Goal: Task Accomplishment & Management: Use online tool/utility

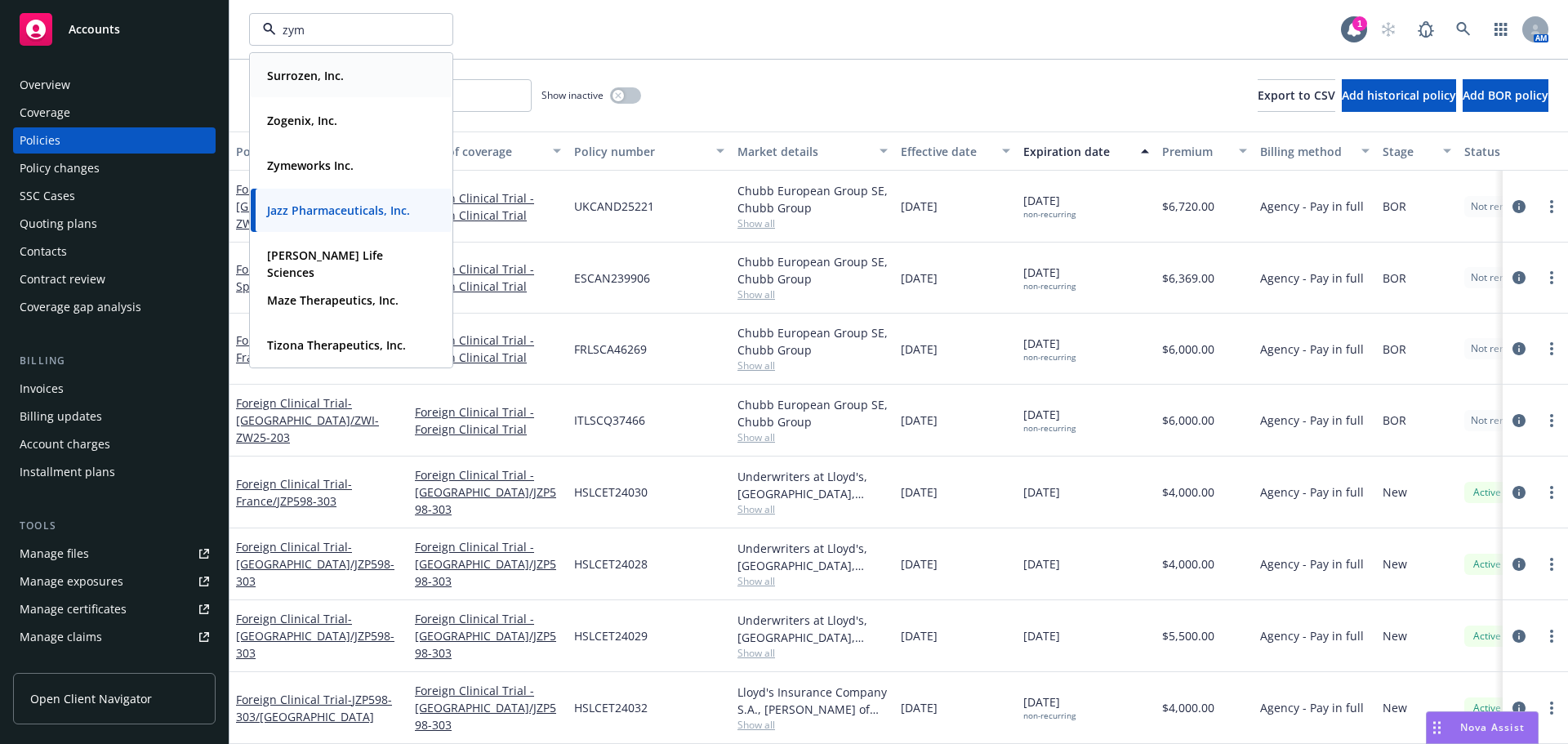
type input "zyme"
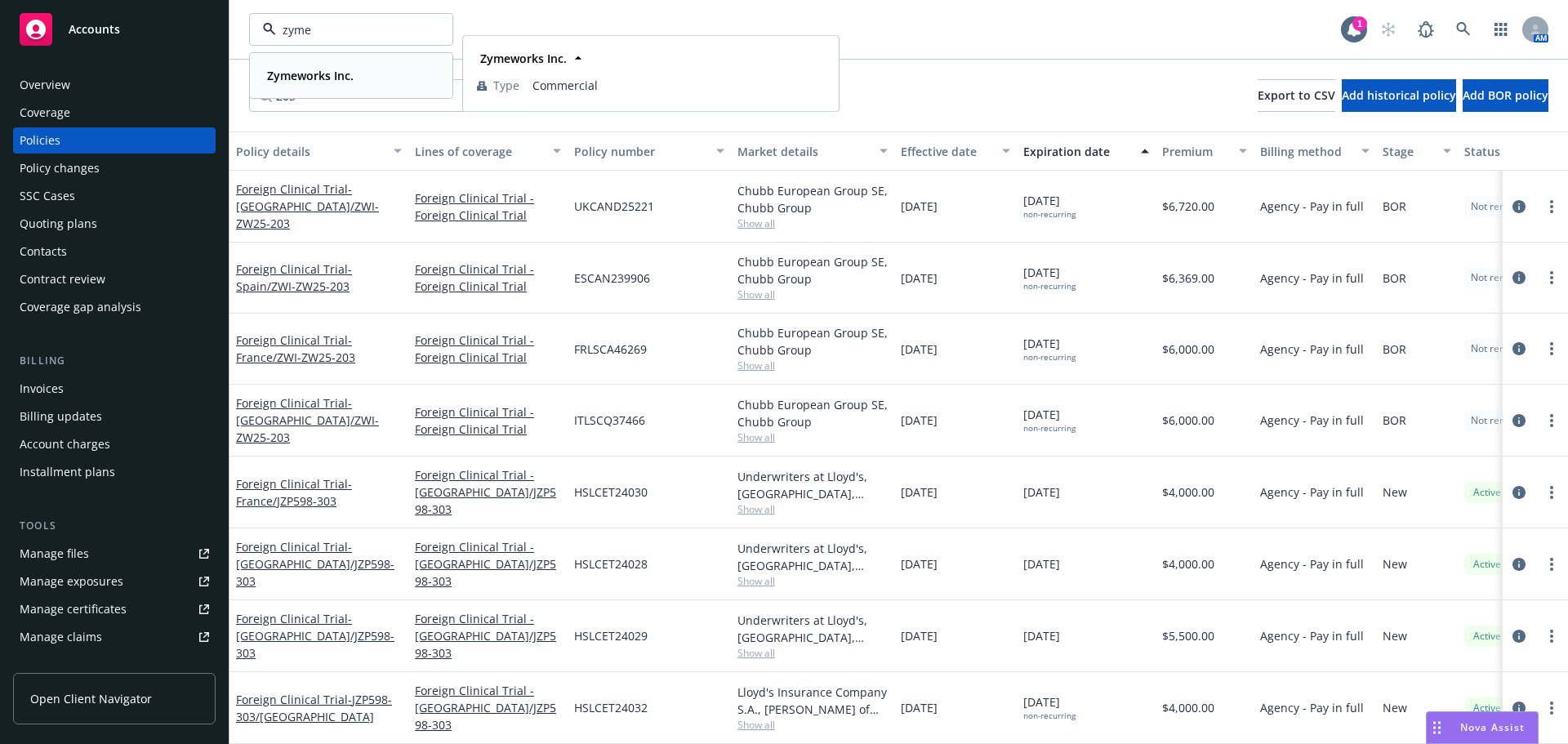
click at [362, 83] on div "Zymeworks Inc." at bounding box center [352, 75] width 182 height 23
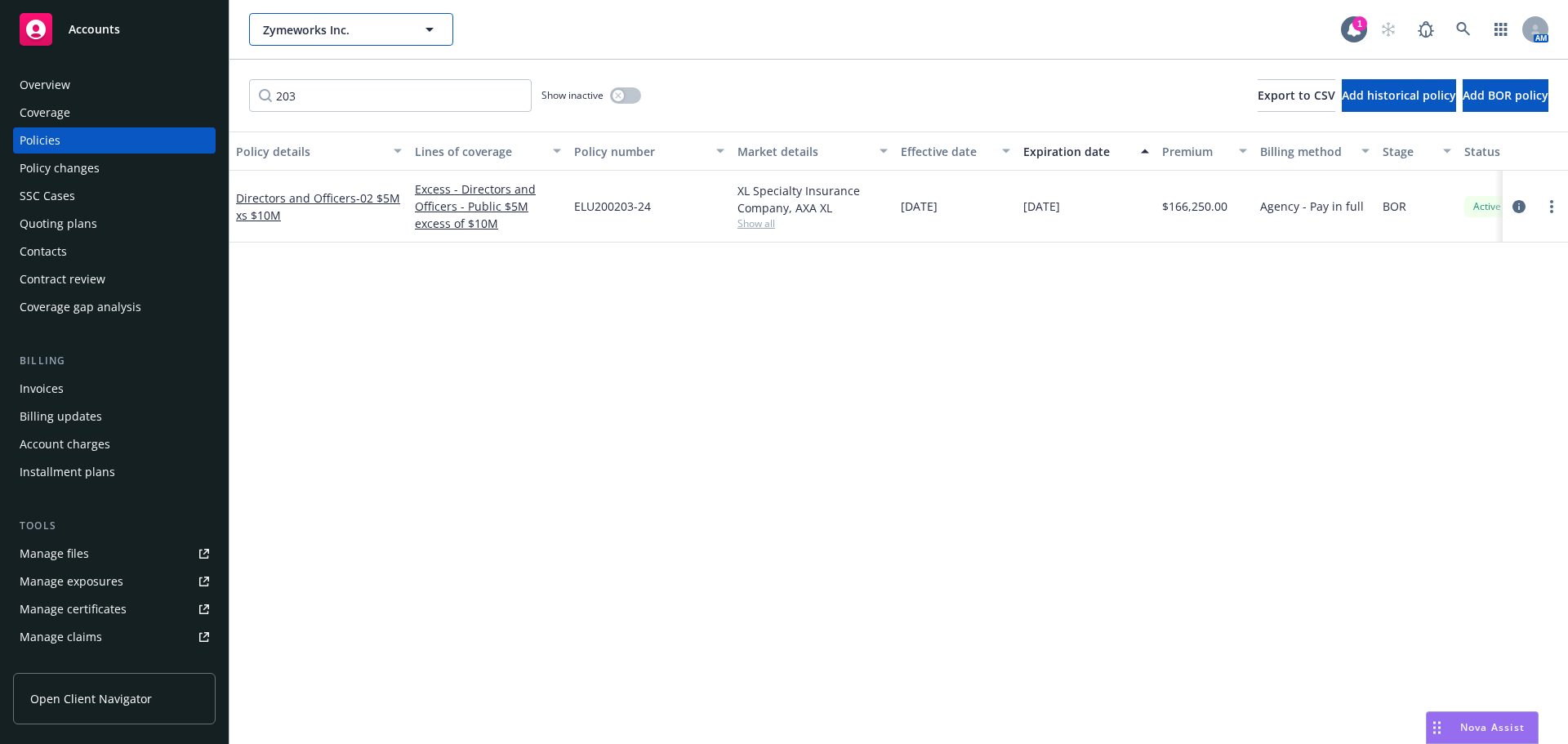
click at [326, 34] on span "Zymeworks Inc." at bounding box center [334, 30] width 141 height 17
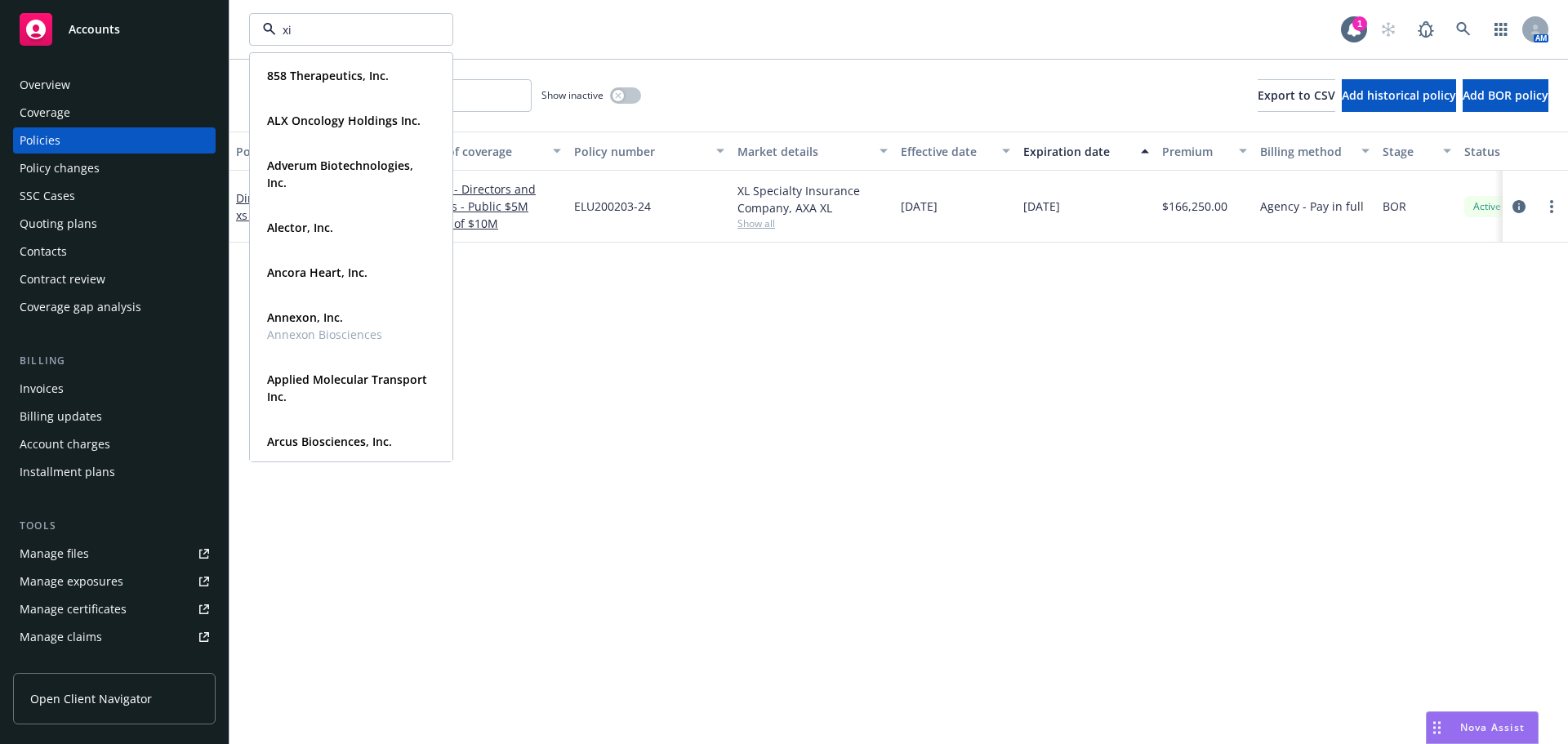
type input "xii"
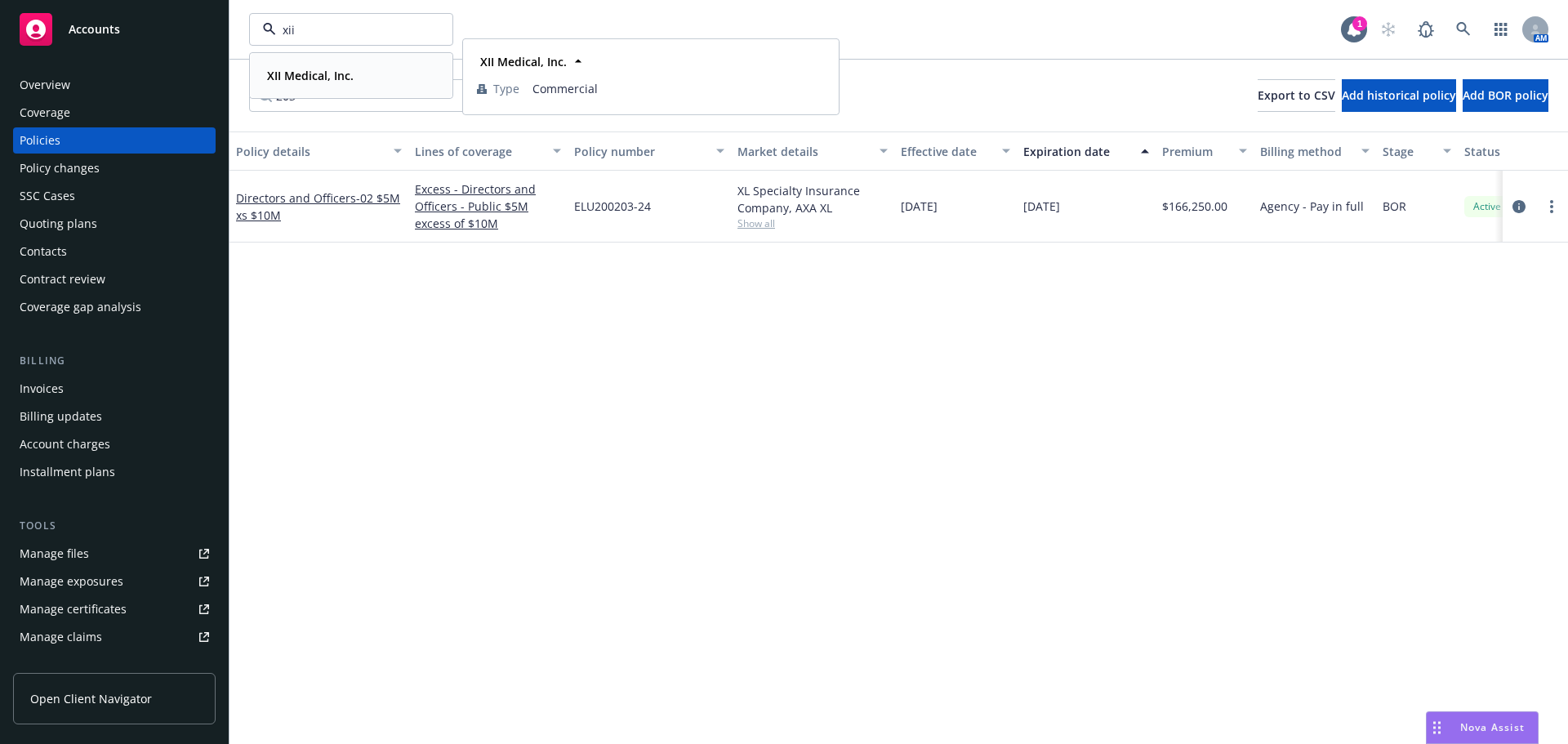
click at [385, 78] on div "XII Medical, Inc." at bounding box center [352, 75] width 182 height 23
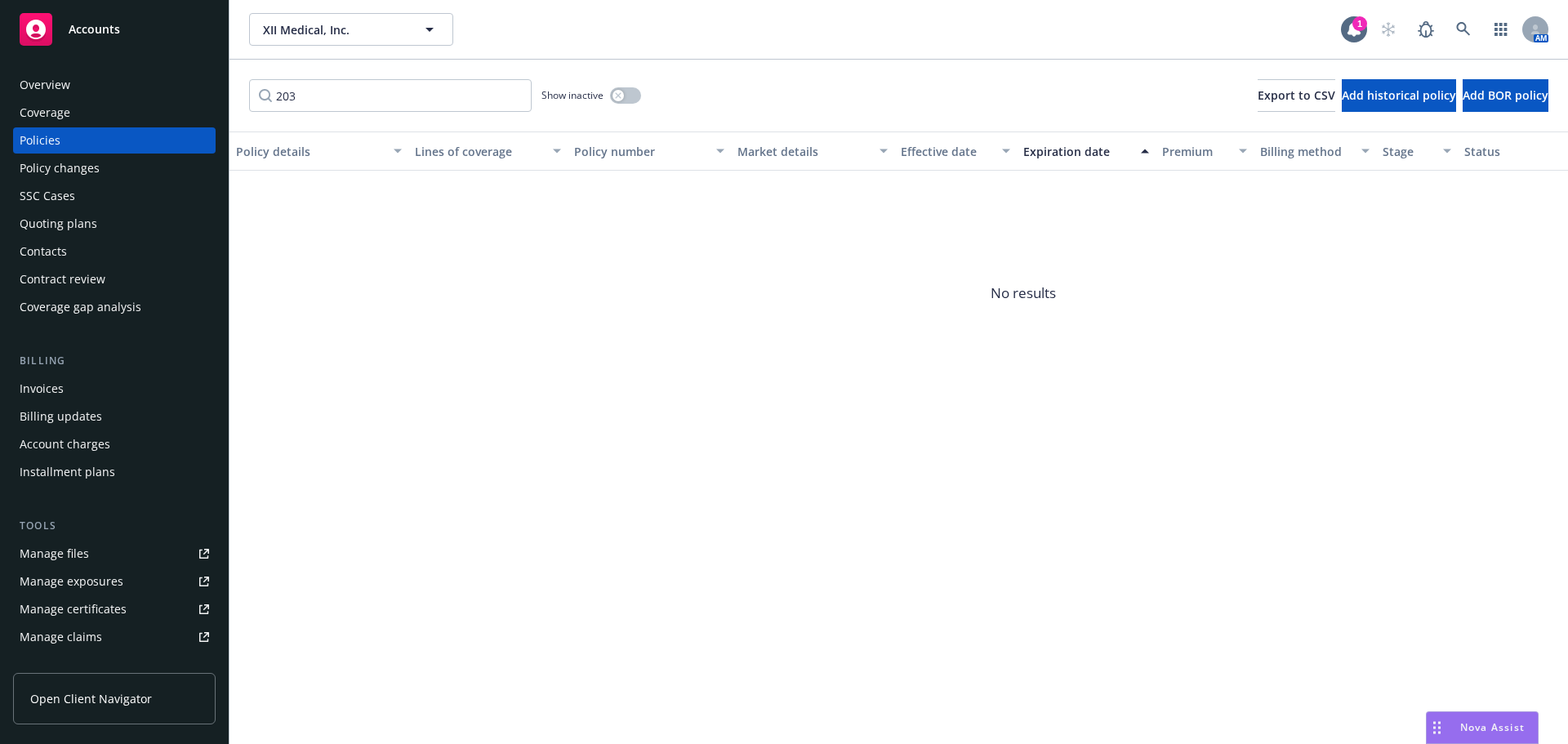
click at [77, 174] on div "Policy changes" at bounding box center [59, 168] width 80 height 26
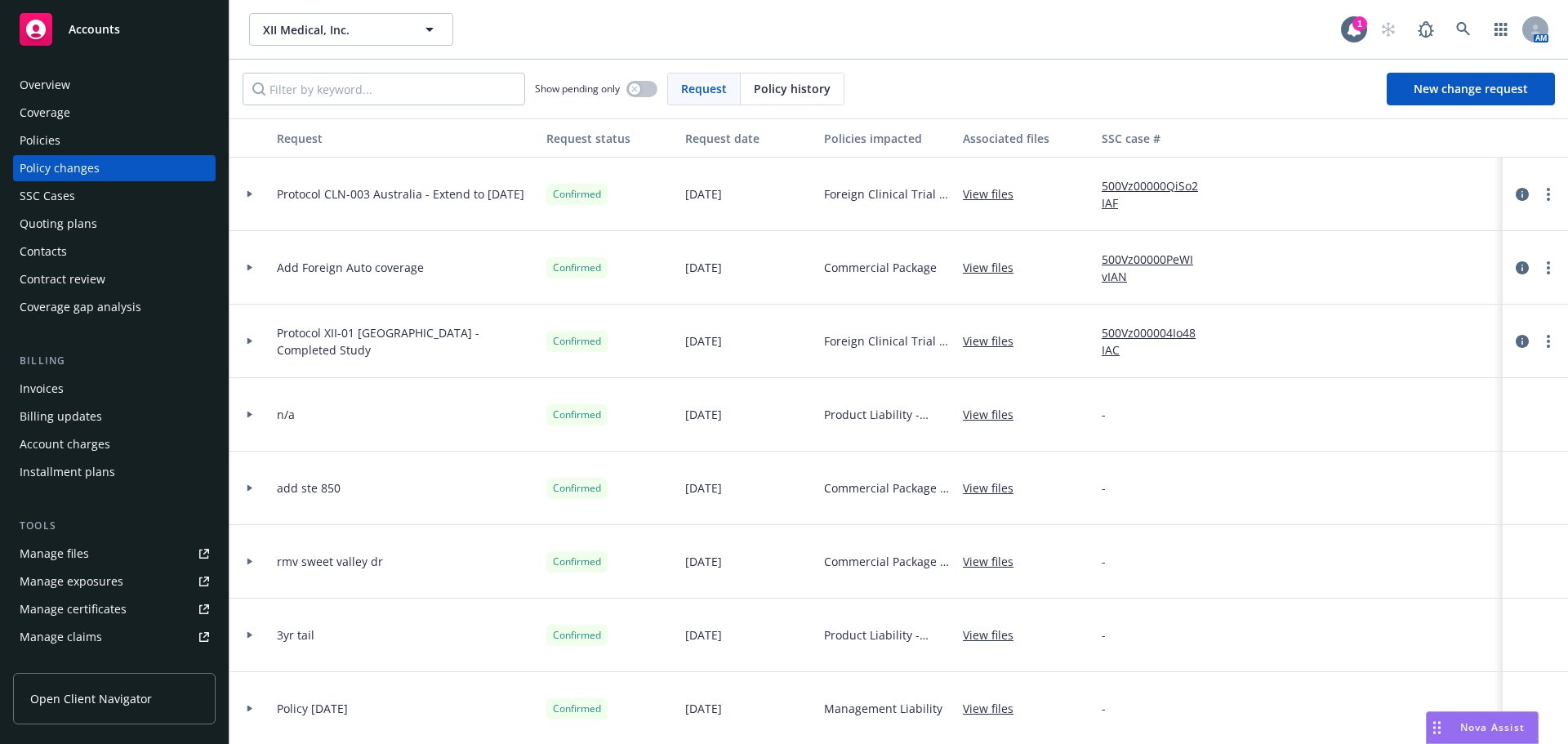
click at [250, 196] on icon at bounding box center [249, 194] width 6 height 5
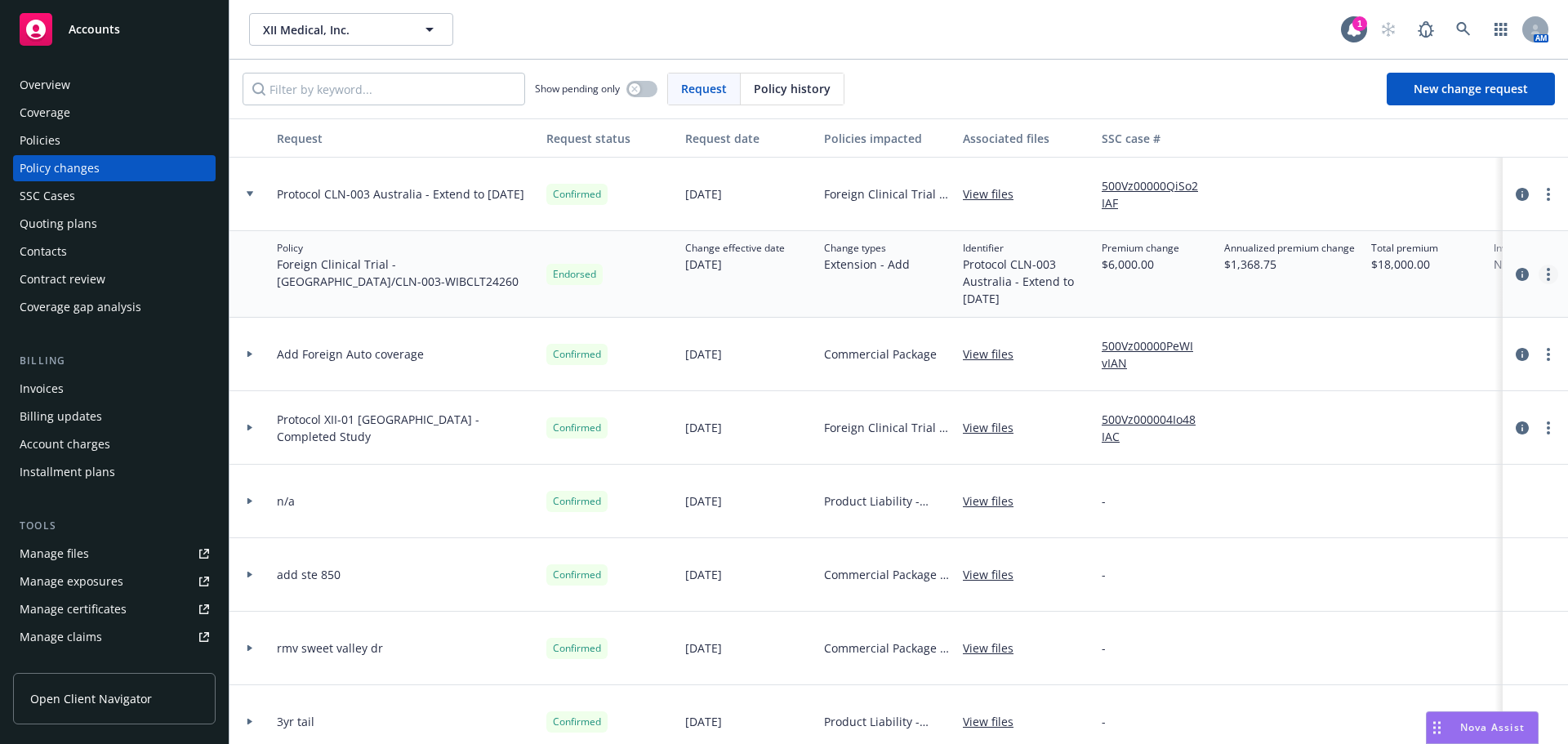
click at [1539, 277] on link "more" at bounding box center [1549, 274] width 20 height 20
click at [1368, 398] on link "Edit billing info" at bounding box center [1405, 405] width 281 height 32
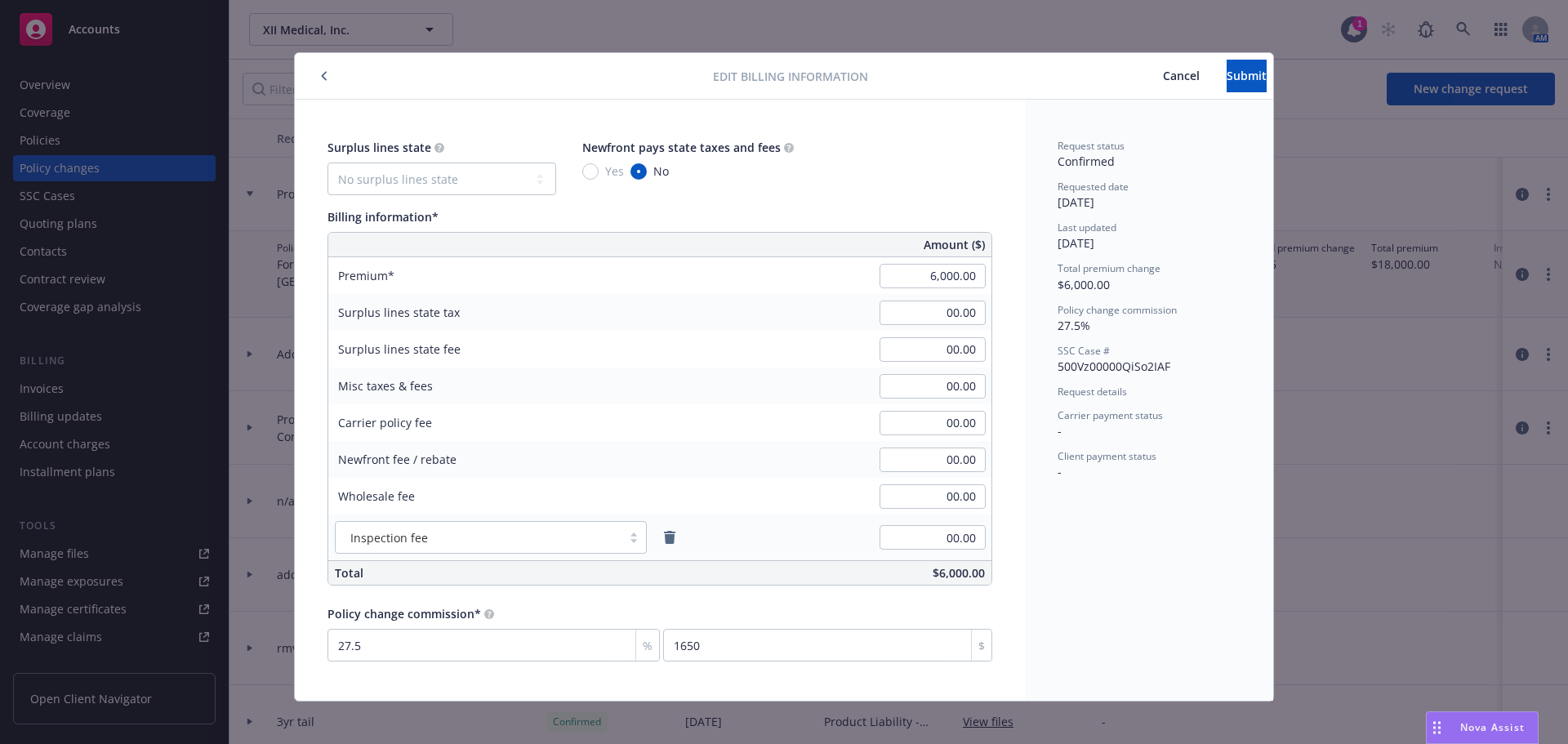
click at [1163, 80] on span "Cancel" at bounding box center [1181, 75] width 37 height 15
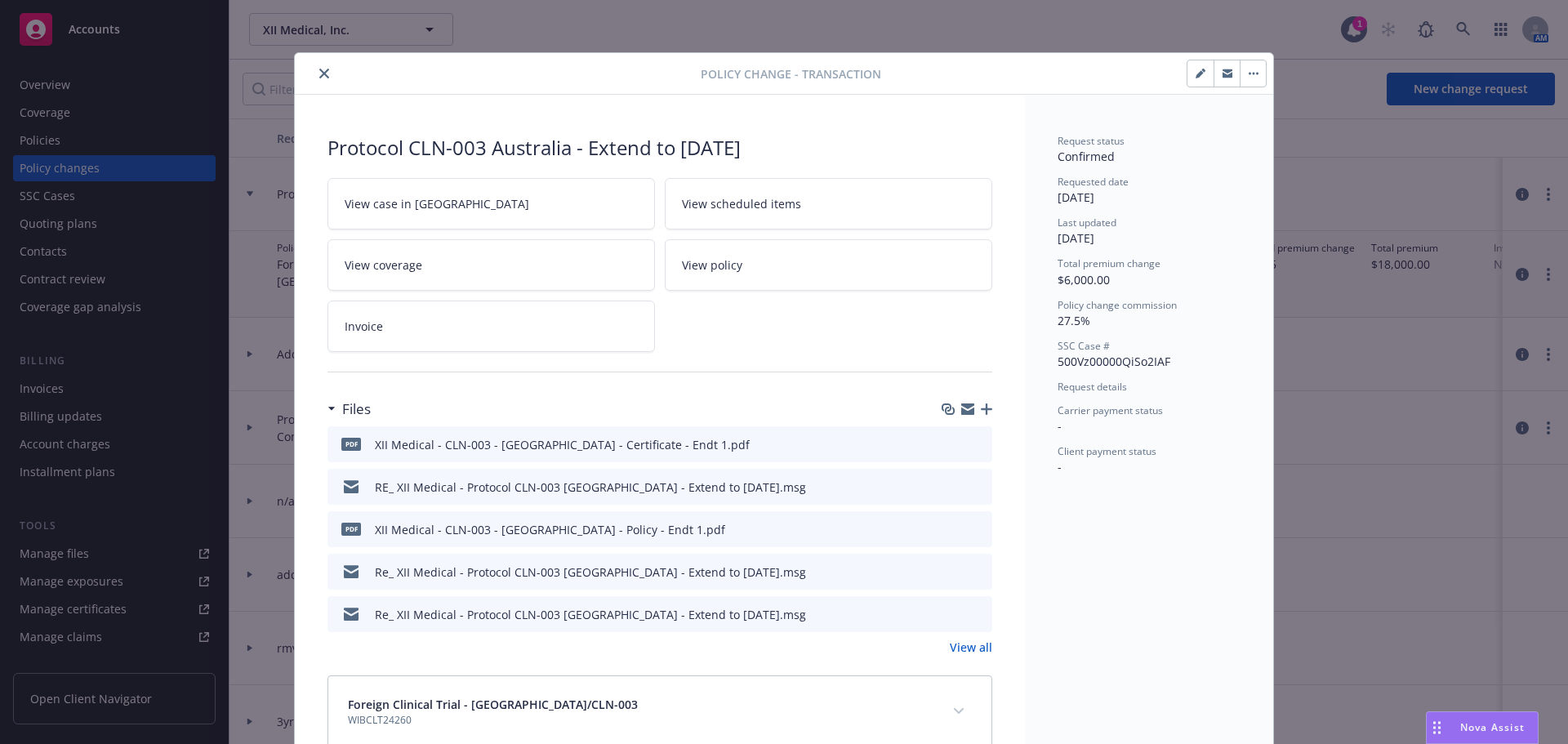
click at [981, 408] on icon "button" at bounding box center [986, 409] width 12 height 12
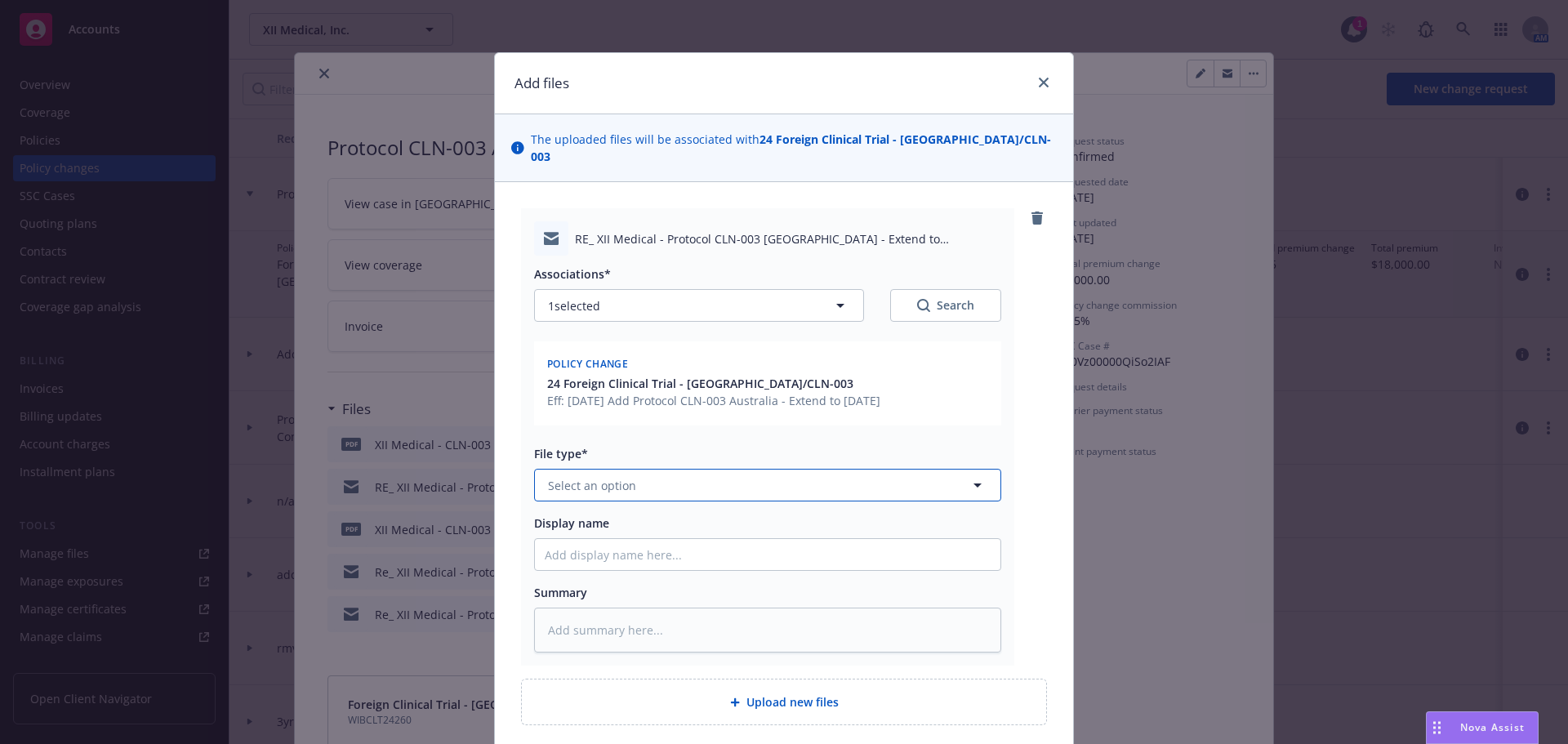
click at [655, 469] on button "Select an option" at bounding box center [768, 485] width 468 height 32
type input "em"
click at [708, 552] on div "Email" at bounding box center [759, 573] width 466 height 43
type textarea "x"
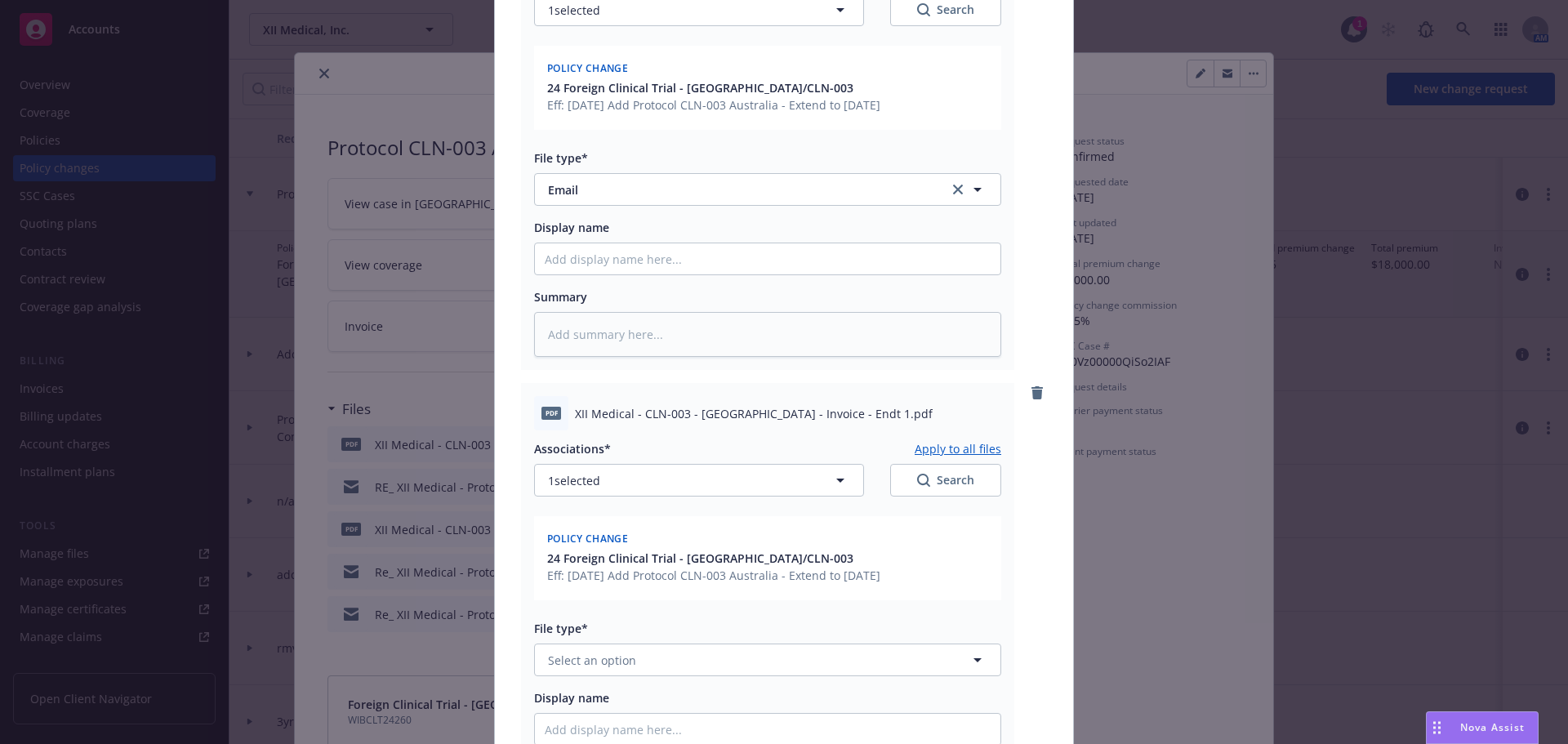
scroll to position [571, 0]
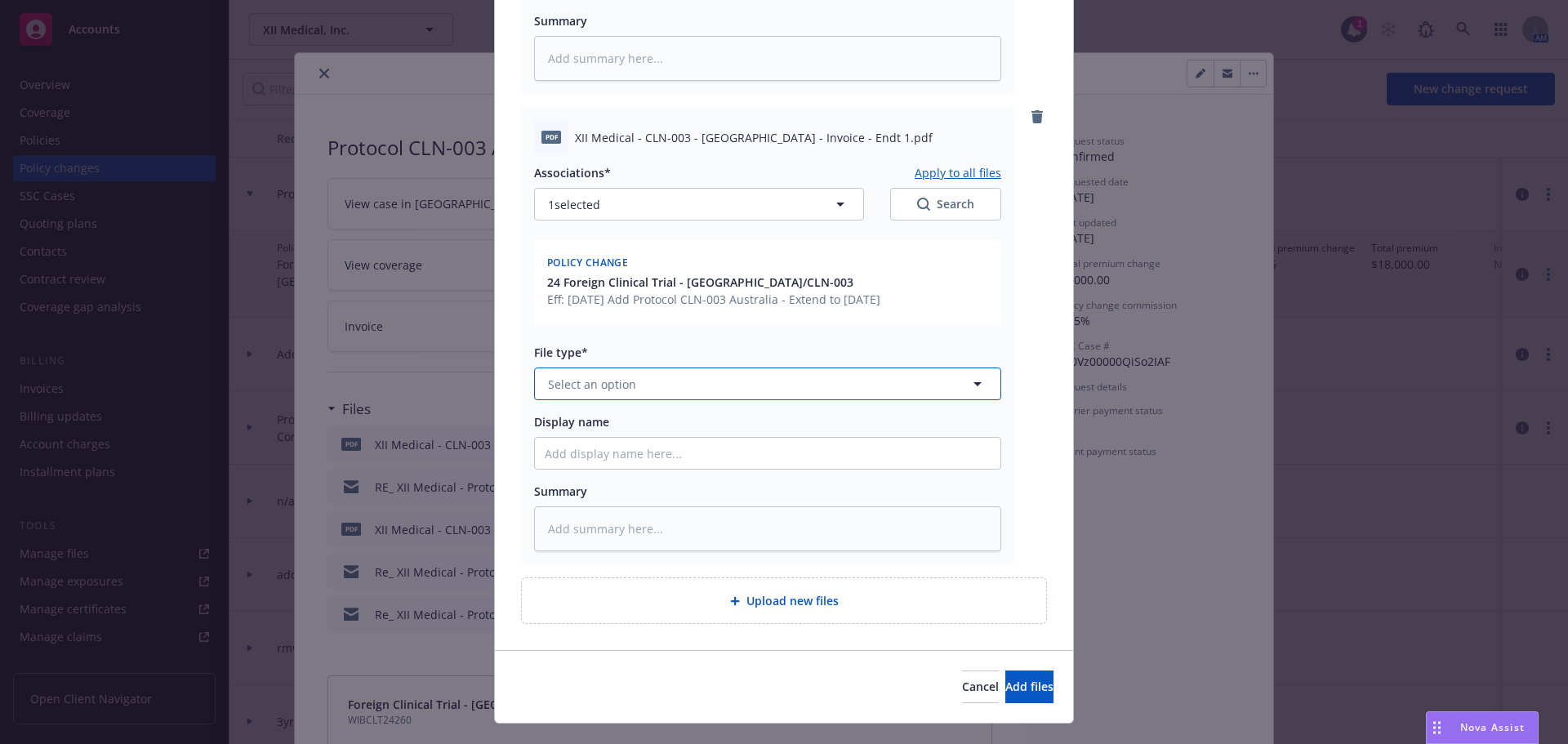
click at [647, 368] on button "Select an option" at bounding box center [768, 384] width 468 height 32
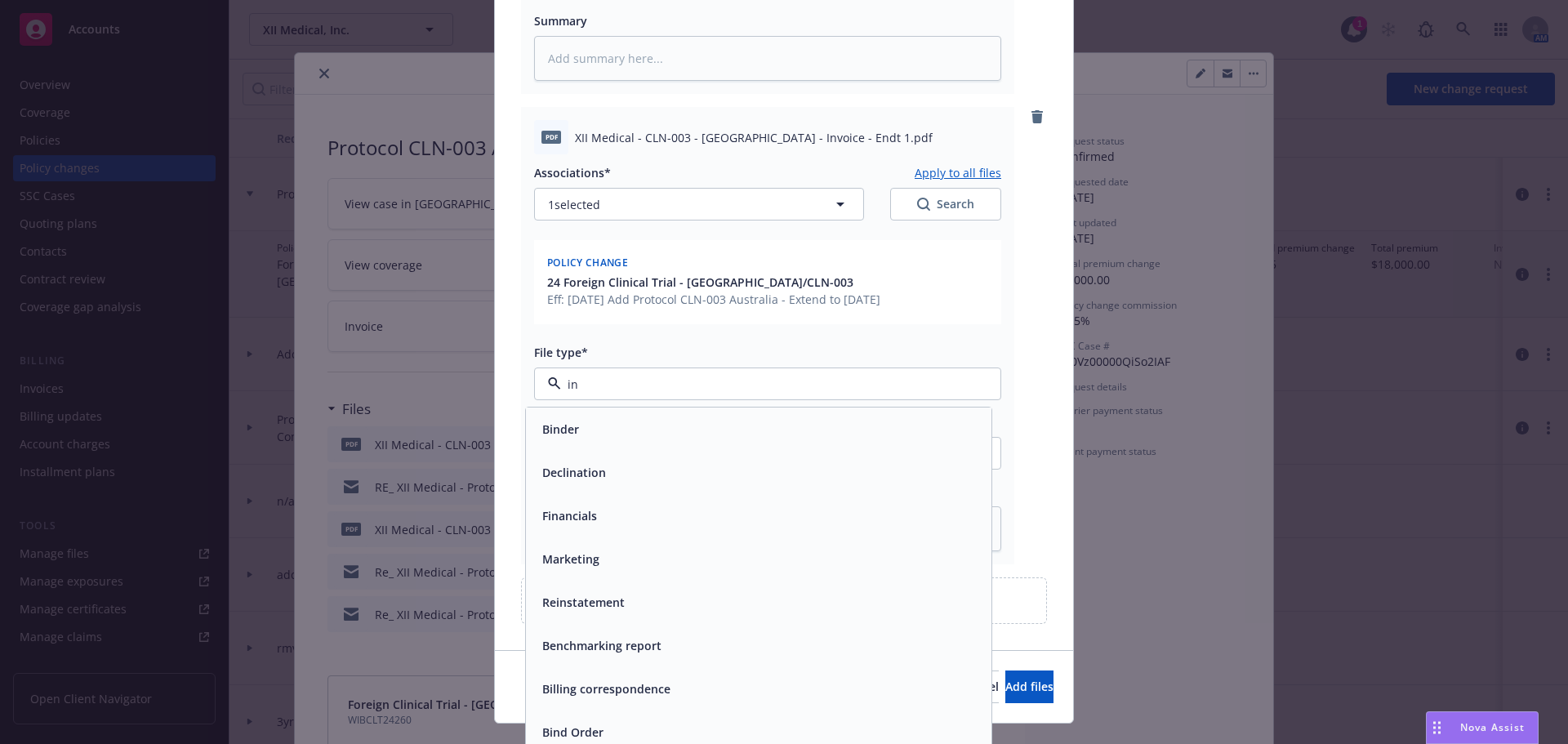
type input "inv"
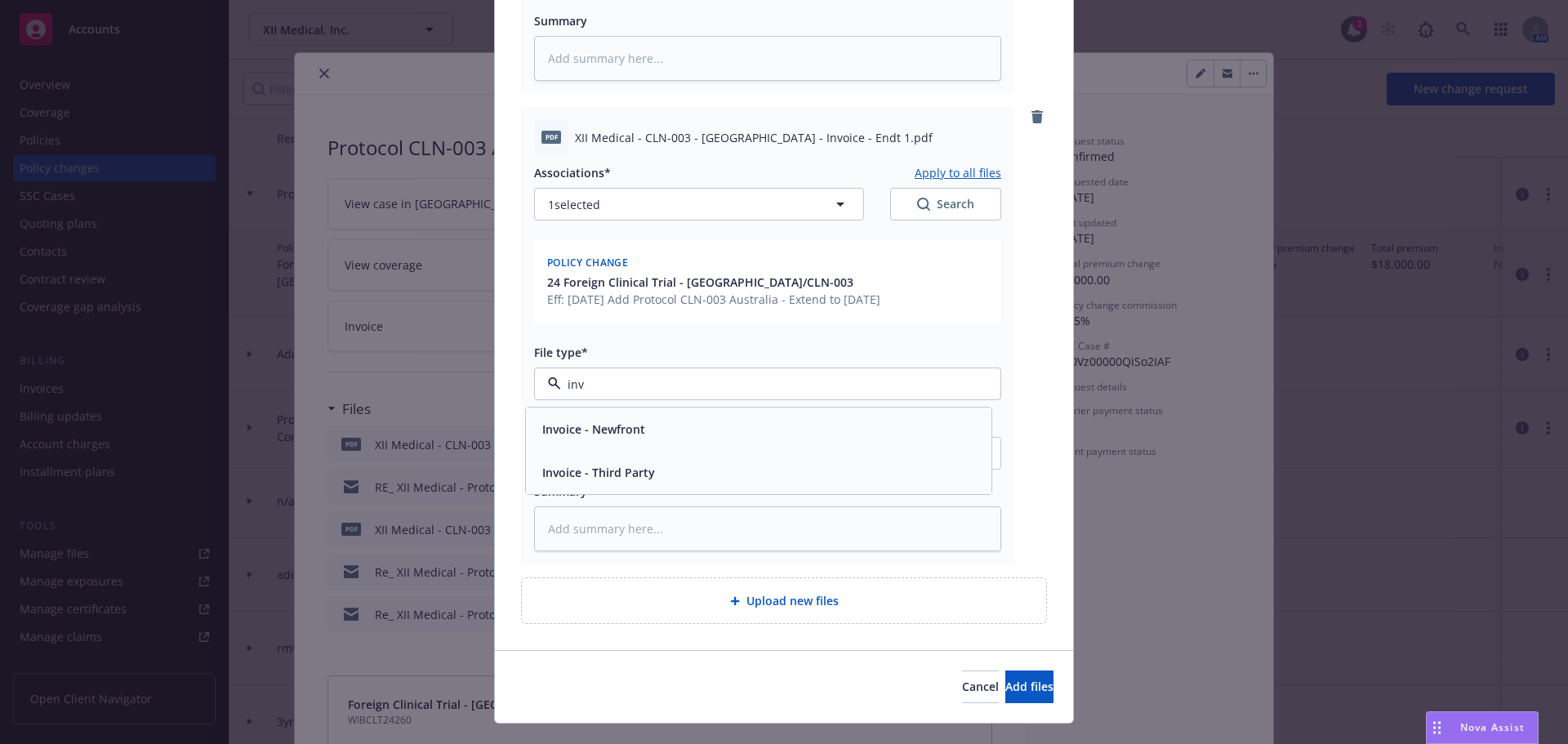
click at [613, 464] on span "Invoice - Third Party" at bounding box center [598, 472] width 112 height 17
click at [1012, 678] on span "Add files" at bounding box center [1029, 686] width 49 height 15
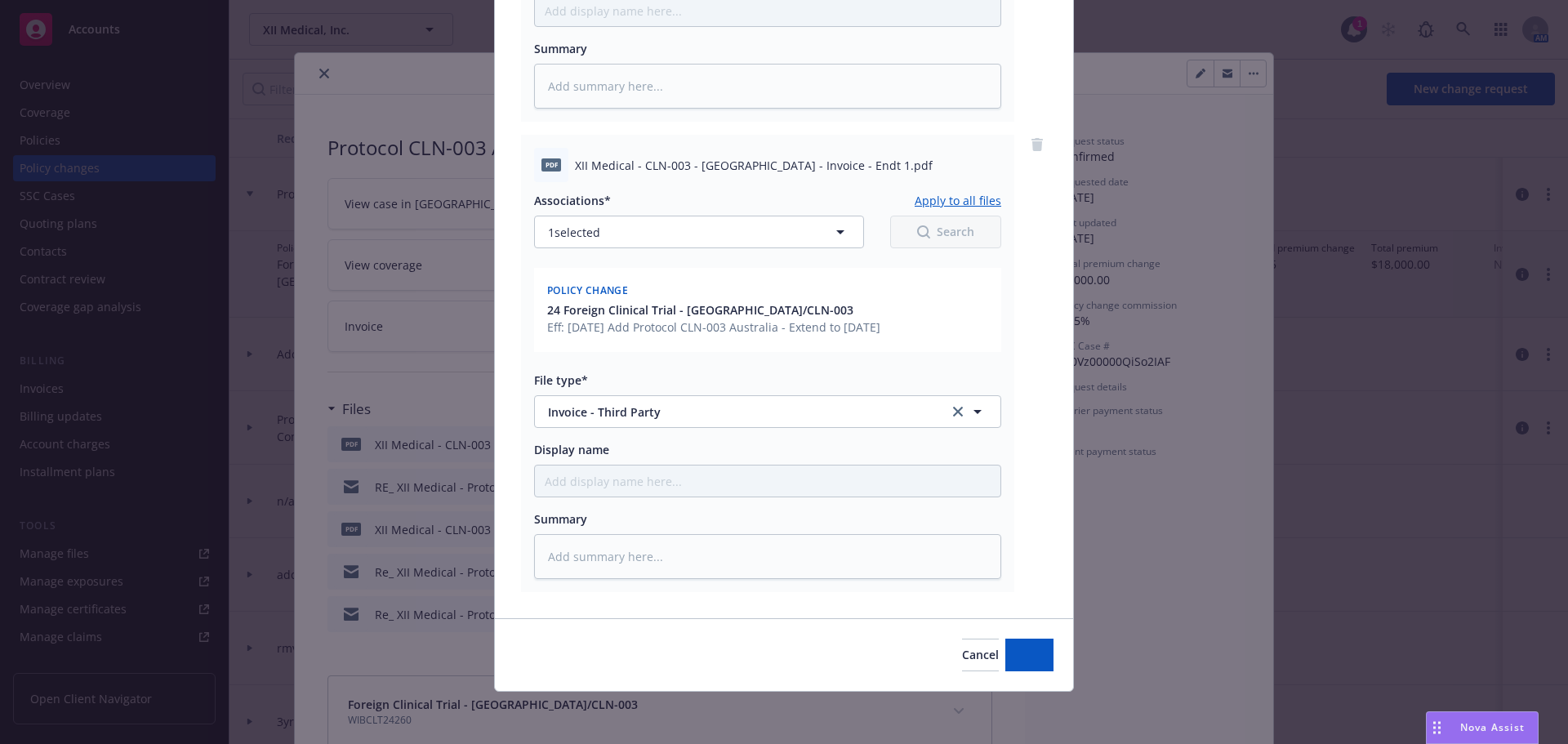
scroll to position [527, 0]
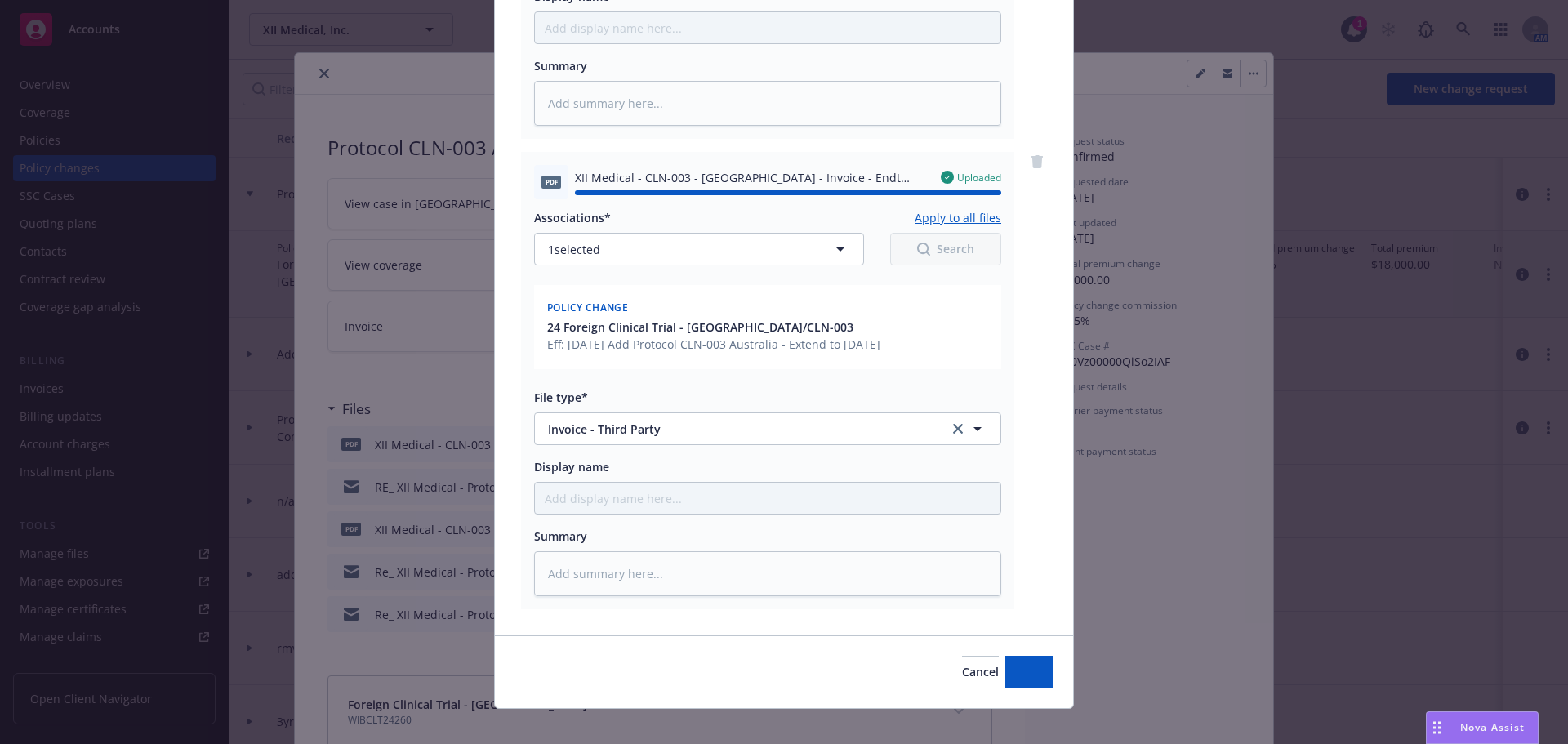
type textarea "x"
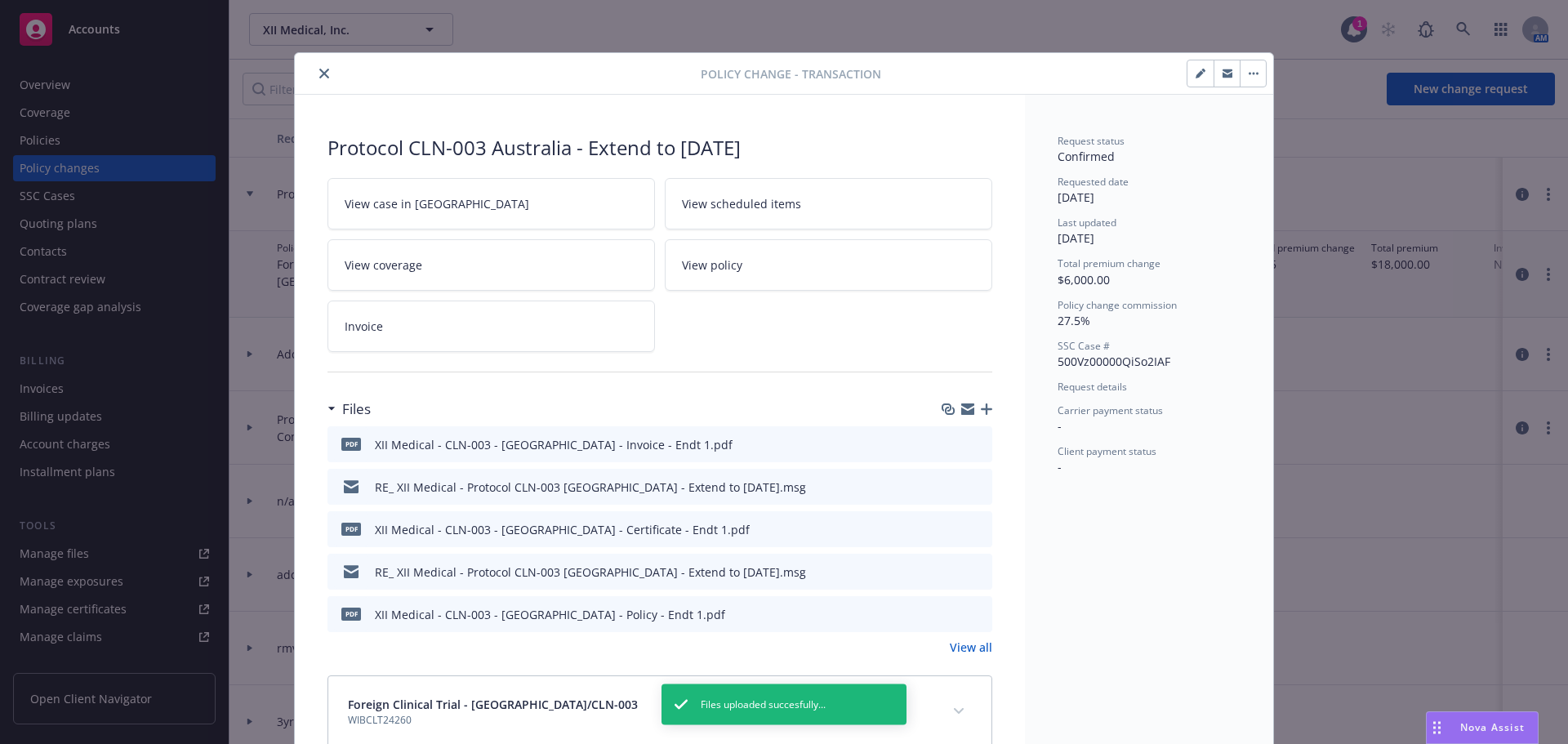
click at [319, 75] on icon "close" at bounding box center [324, 73] width 10 height 10
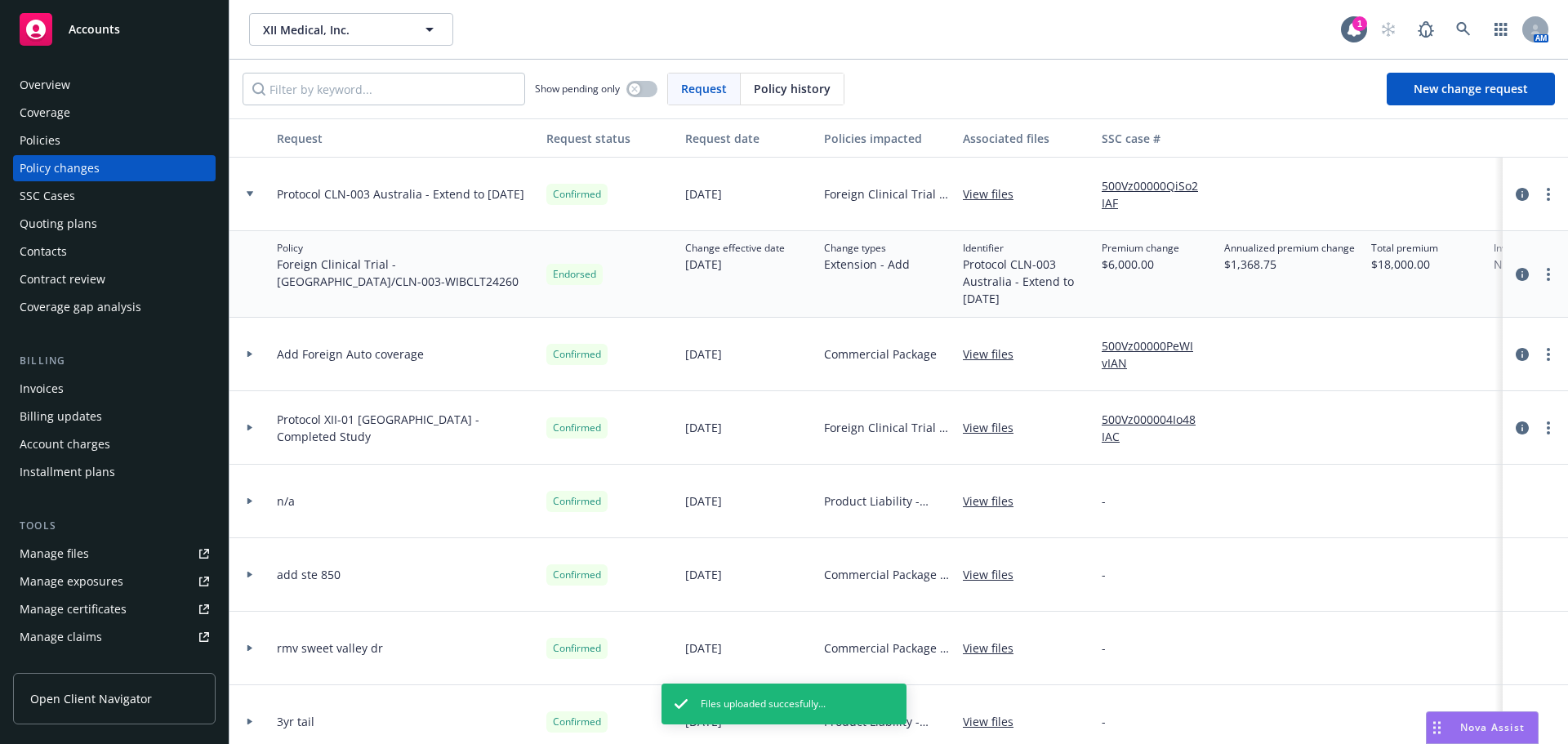
click at [69, 221] on div "Quoting plans" at bounding box center [58, 223] width 77 height 26
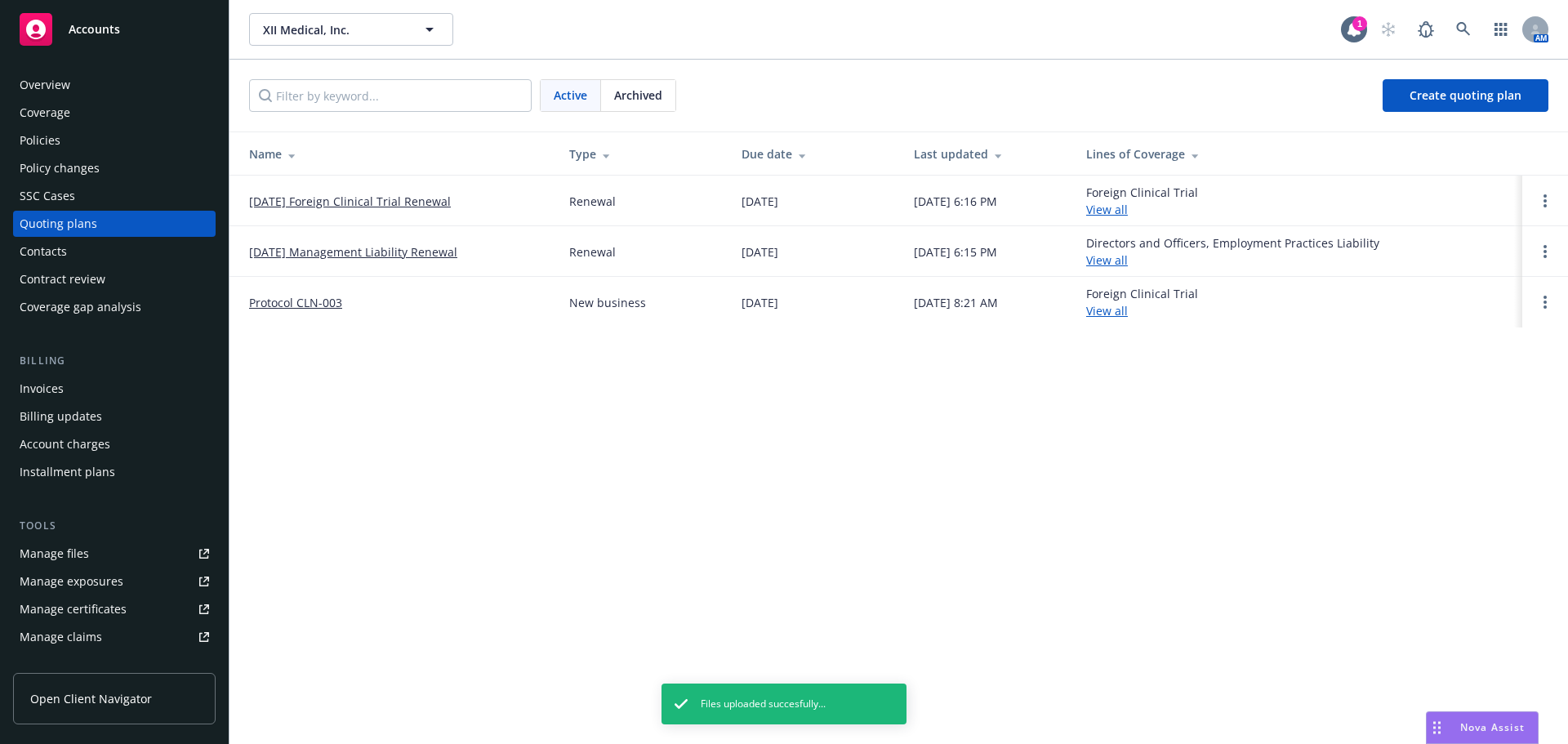
click at [86, 380] on div "Invoices" at bounding box center [114, 388] width 190 height 26
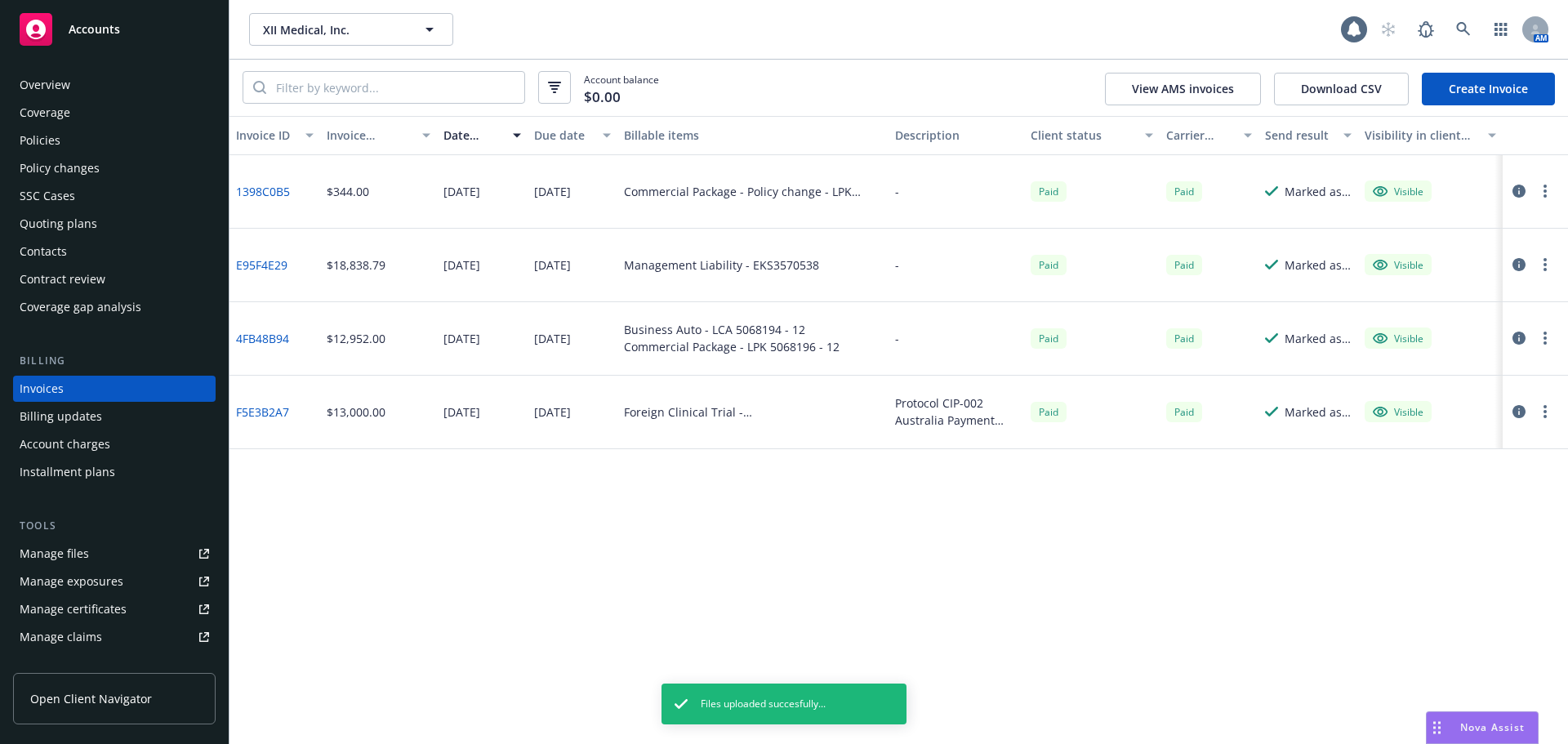
click at [1498, 91] on link "Create Invoice" at bounding box center [1489, 89] width 133 height 32
